Goal: Transaction & Acquisition: Purchase product/service

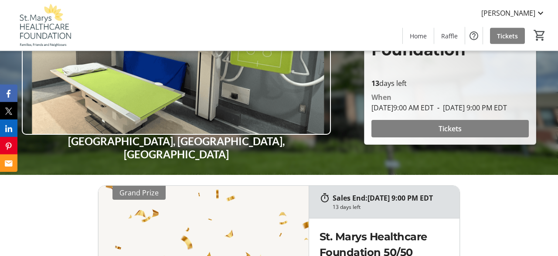
scroll to position [136, 0]
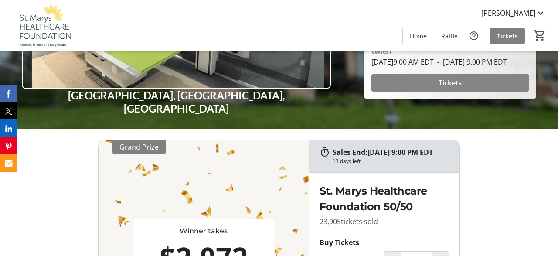
click at [431, 81] on span at bounding box center [450, 82] width 157 height 21
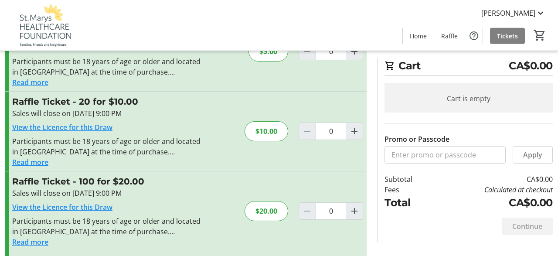
scroll to position [91, 0]
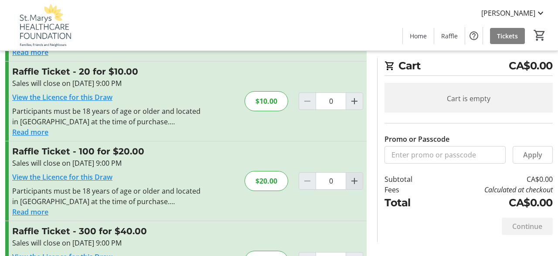
click at [352, 181] on mat-icon "Increment by one" at bounding box center [354, 181] width 10 height 10
type input "1"
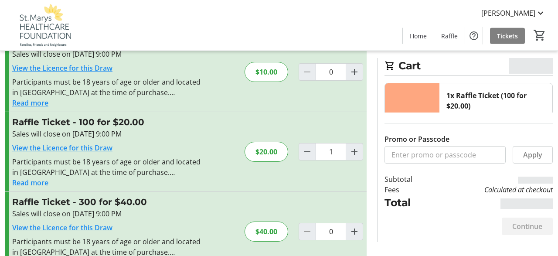
scroll to position [145, 0]
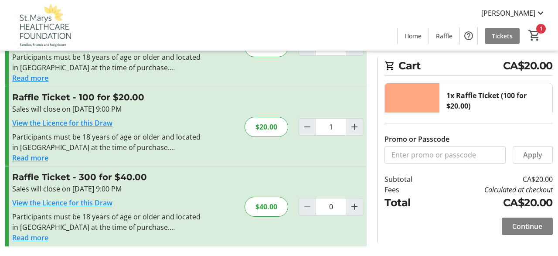
click at [543, 128] on div "1x Raffle Ticket (100 for $20.00) Total Tickets: 100 $20.00 1 Remove" at bounding box center [496, 132] width 113 height 98
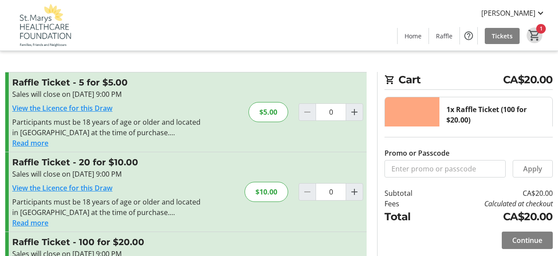
click at [535, 31] on mat-icon "1" at bounding box center [534, 35] width 13 height 13
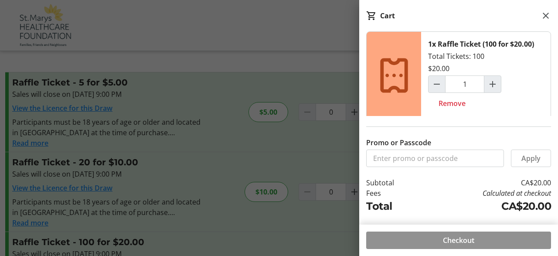
click at [396, 240] on span at bounding box center [458, 240] width 185 height 21
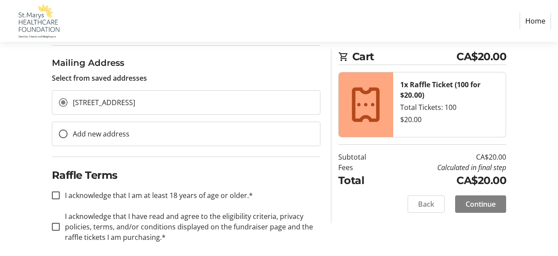
scroll to position [282, 0]
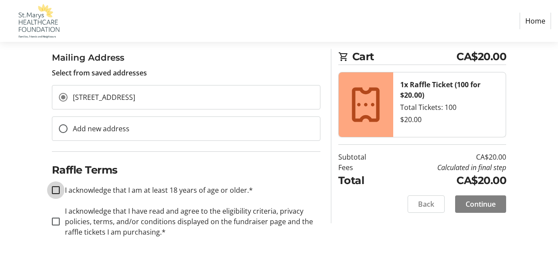
click at [56, 186] on input "I acknowledge that I am at least 18 years of age or older.*" at bounding box center [56, 190] width 8 height 8
checkbox input "true"
click at [54, 218] on input "I acknowledge that I have read and agree to the eligibility criteria, privacy p…" at bounding box center [56, 222] width 8 height 8
checkbox input "true"
click at [477, 202] on span "Continue" at bounding box center [481, 204] width 30 height 10
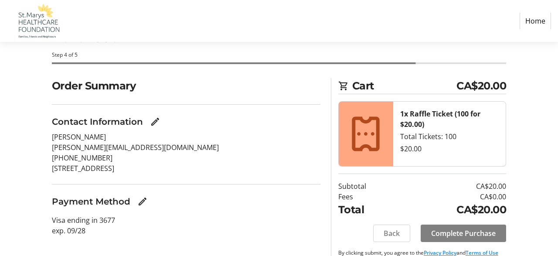
scroll to position [55, 0]
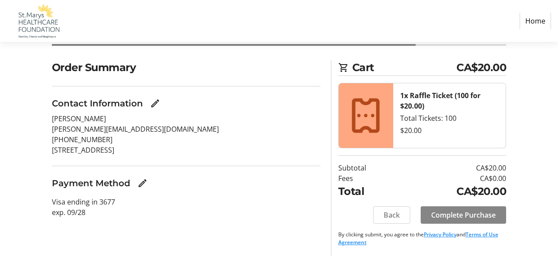
click at [442, 213] on span "Complete Purchase" at bounding box center [463, 215] width 65 height 10
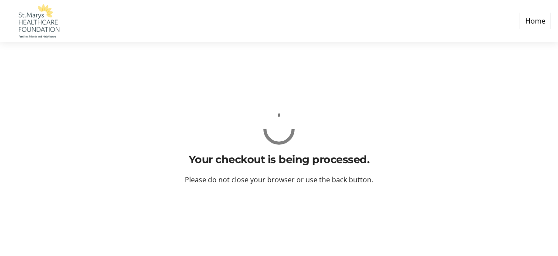
scroll to position [0, 0]
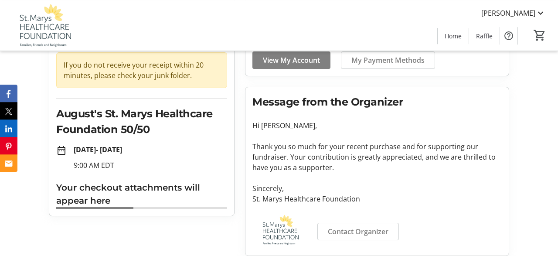
scroll to position [89, 0]
